Goal: Information Seeking & Learning: Learn about a topic

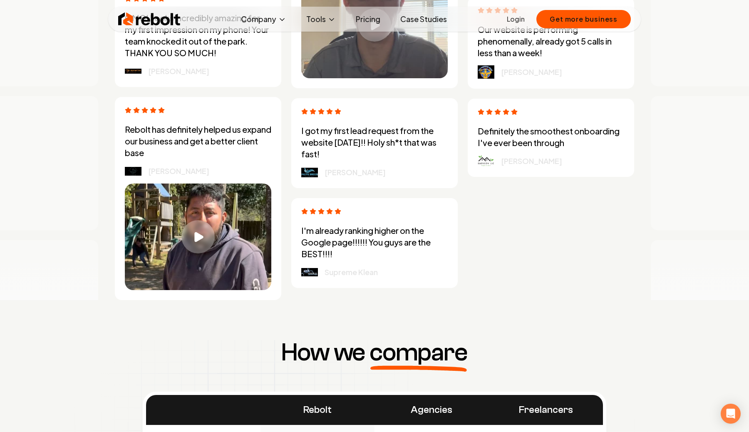
scroll to position [2639, 0]
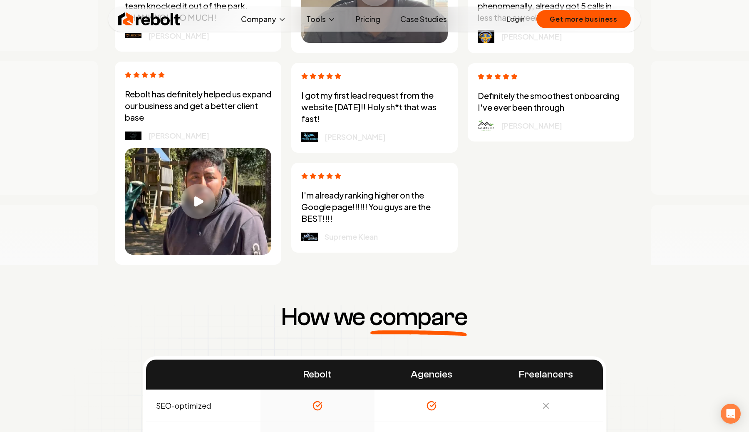
click at [207, 202] on div "Play video" at bounding box center [197, 201] width 35 height 35
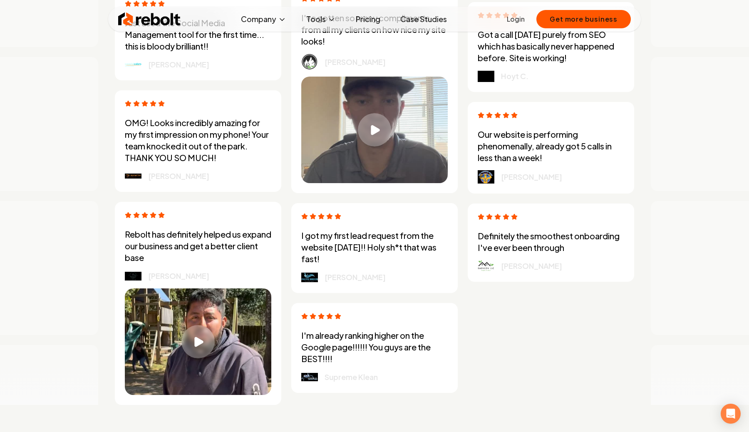
scroll to position [2448, 0]
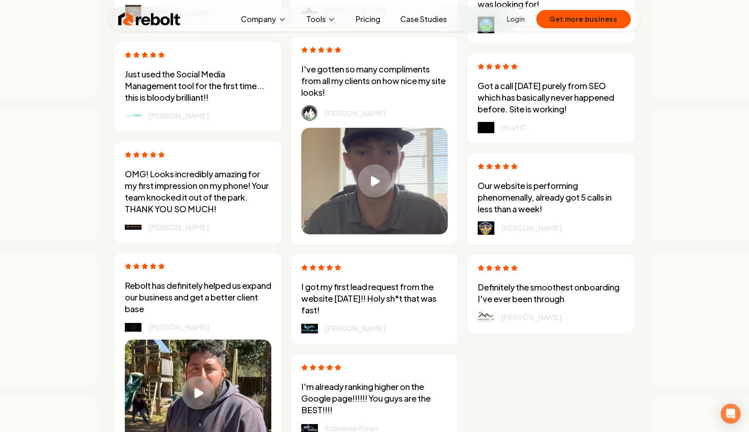
click at [419, 217] on button "Play video" at bounding box center [374, 181] width 146 height 106
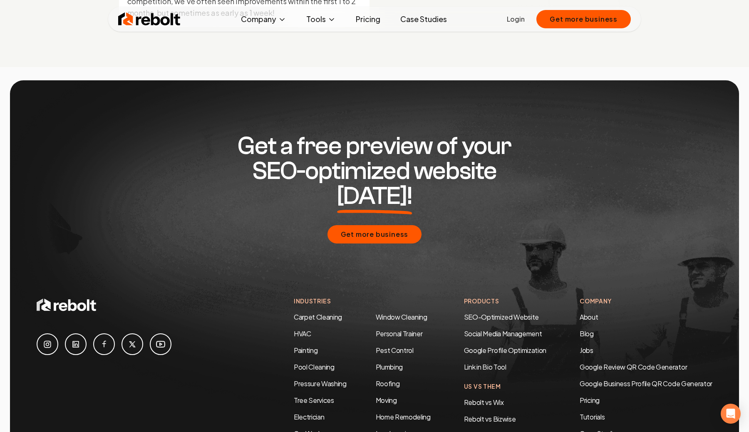
scroll to position [3886, 0]
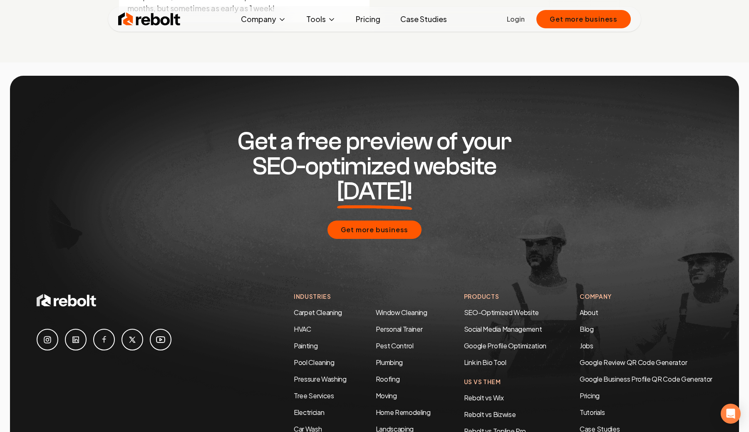
click at [363, 22] on link "Pricing" at bounding box center [368, 19] width 38 height 17
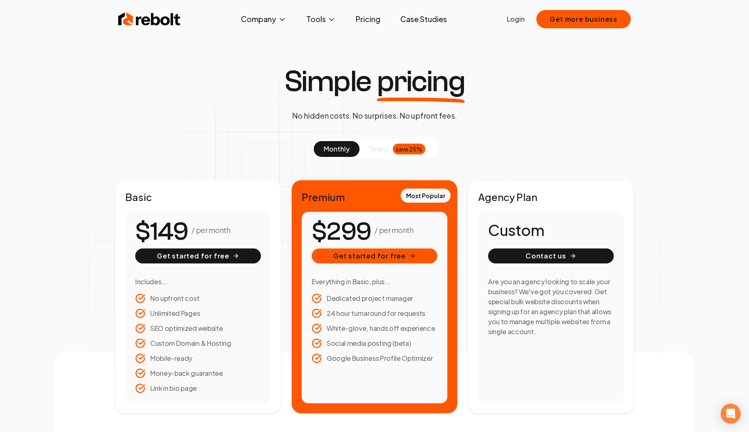
click at [383, 143] on button "yearly save 25%" at bounding box center [397, 149] width 76 height 16
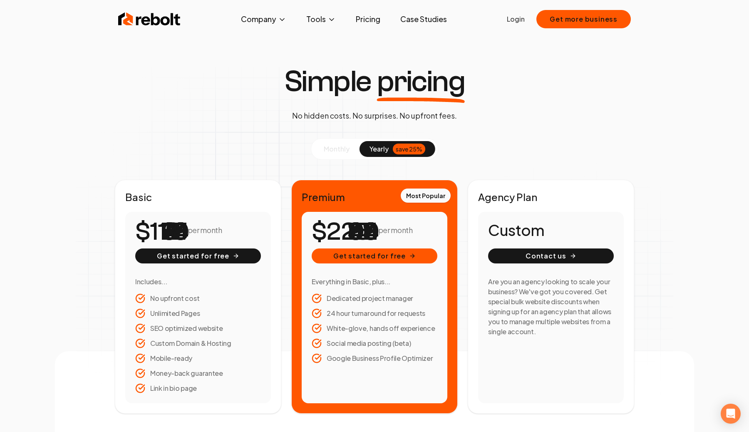
click at [349, 141] on button "monthly" at bounding box center [337, 149] width 46 height 16
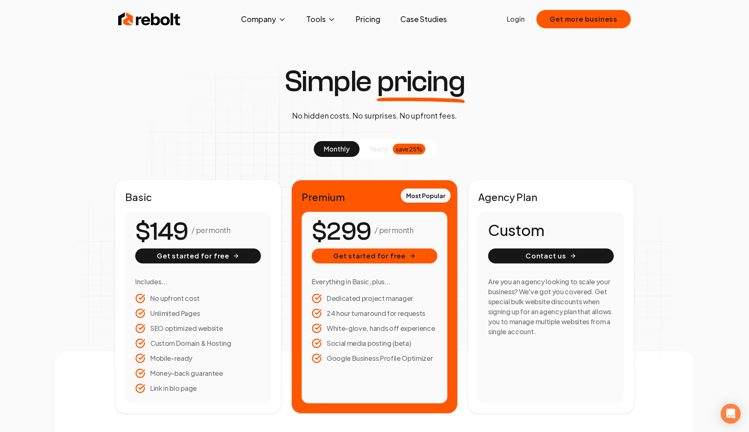
click at [163, 18] on img at bounding box center [149, 19] width 62 height 17
